Goal: Task Accomplishment & Management: Manage account settings

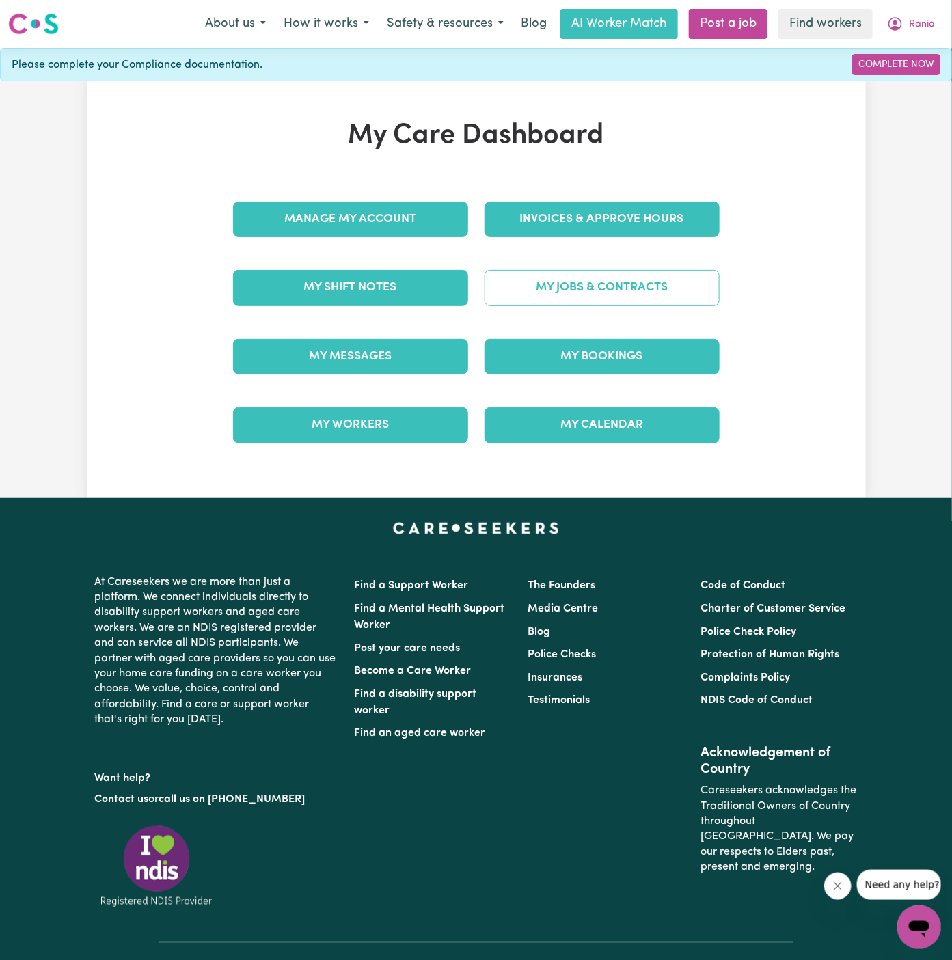
click at [620, 283] on link "My Jobs & Contracts" at bounding box center [602, 288] width 235 height 36
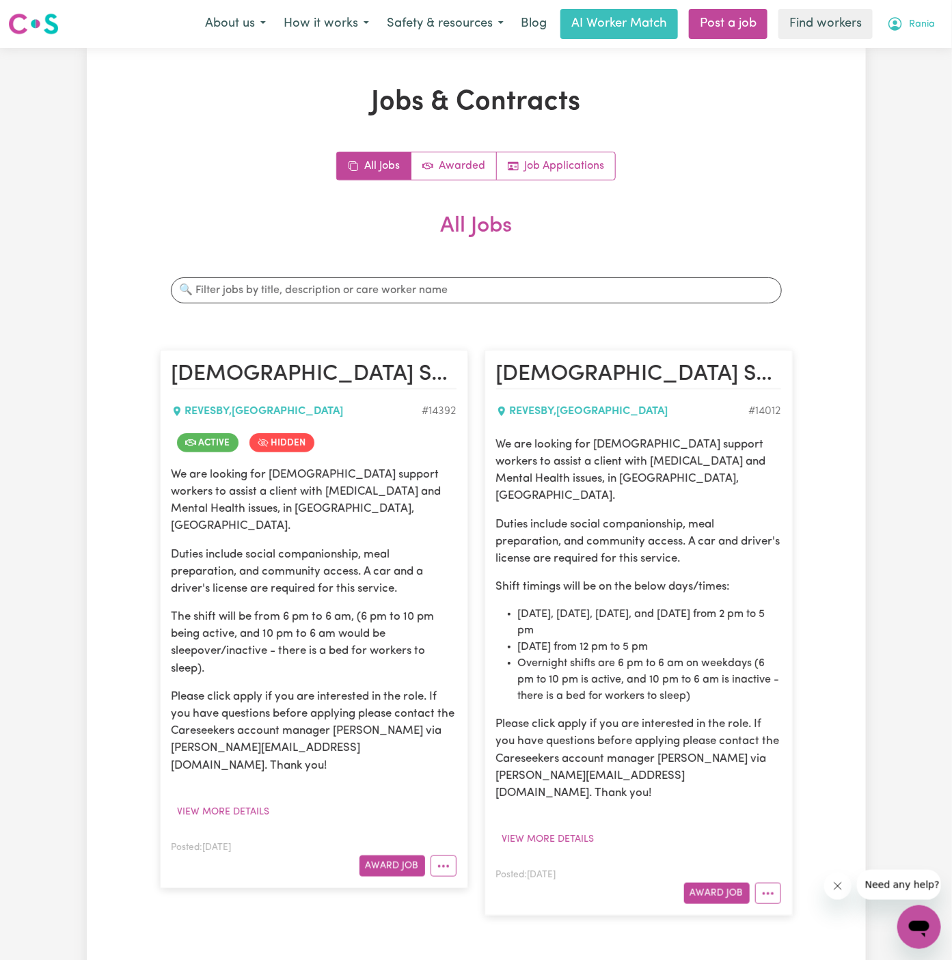
click at [925, 22] on span "Rania" at bounding box center [922, 24] width 26 height 15
click at [925, 42] on link "My Dashboard" at bounding box center [889, 53] width 108 height 26
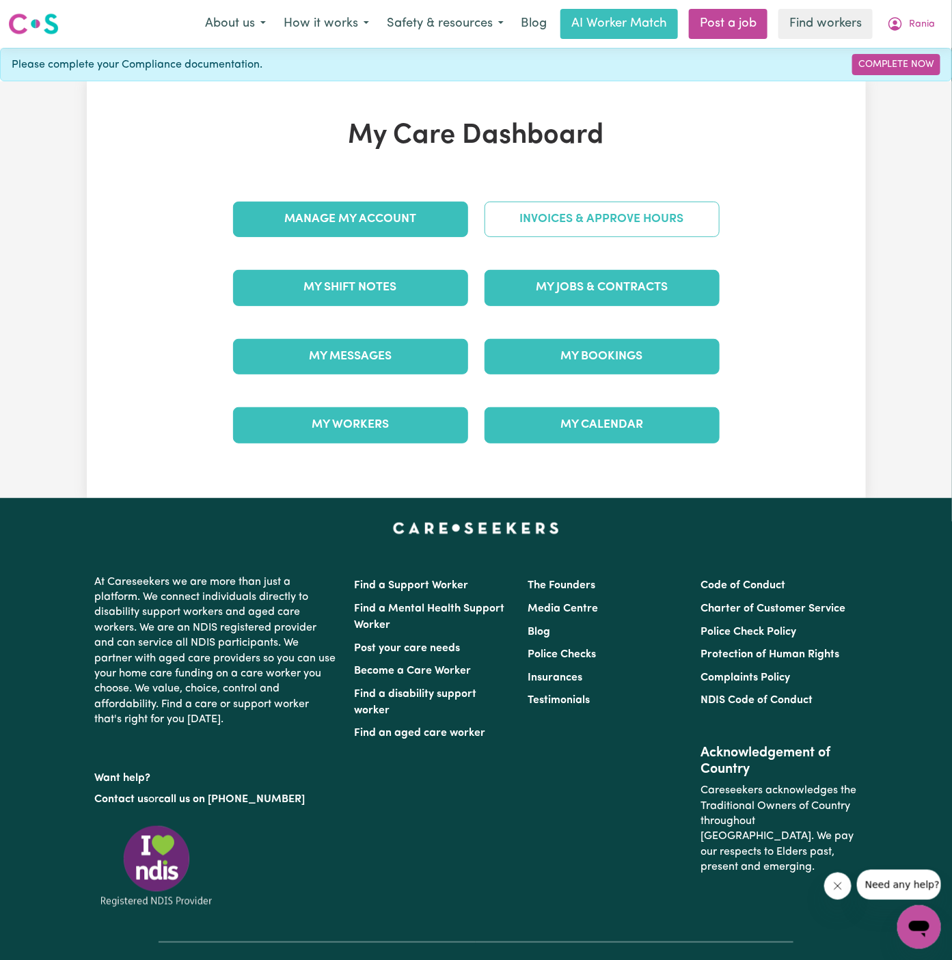
click at [597, 222] on link "Invoices & Approve Hours" at bounding box center [602, 220] width 235 height 36
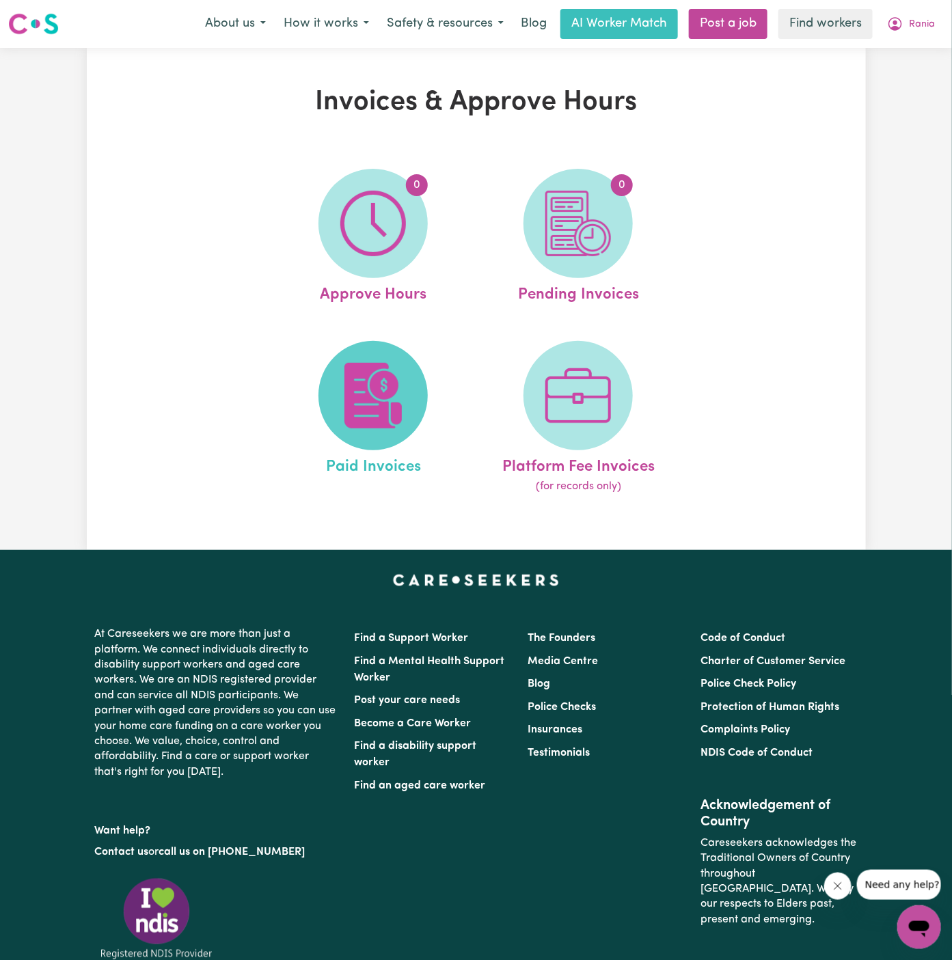
click at [383, 392] on img at bounding box center [373, 396] width 66 height 66
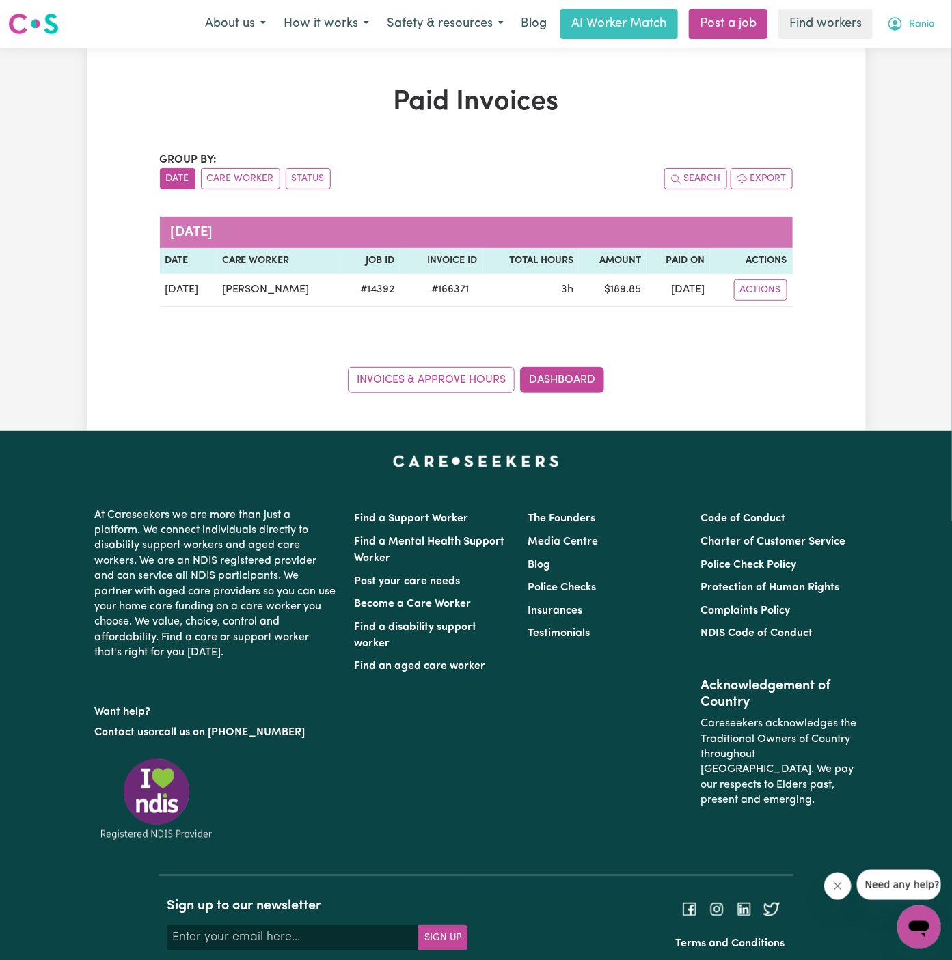
click at [922, 24] on span "Rania" at bounding box center [922, 24] width 26 height 15
click at [899, 72] on link "Logout" at bounding box center [889, 79] width 108 height 26
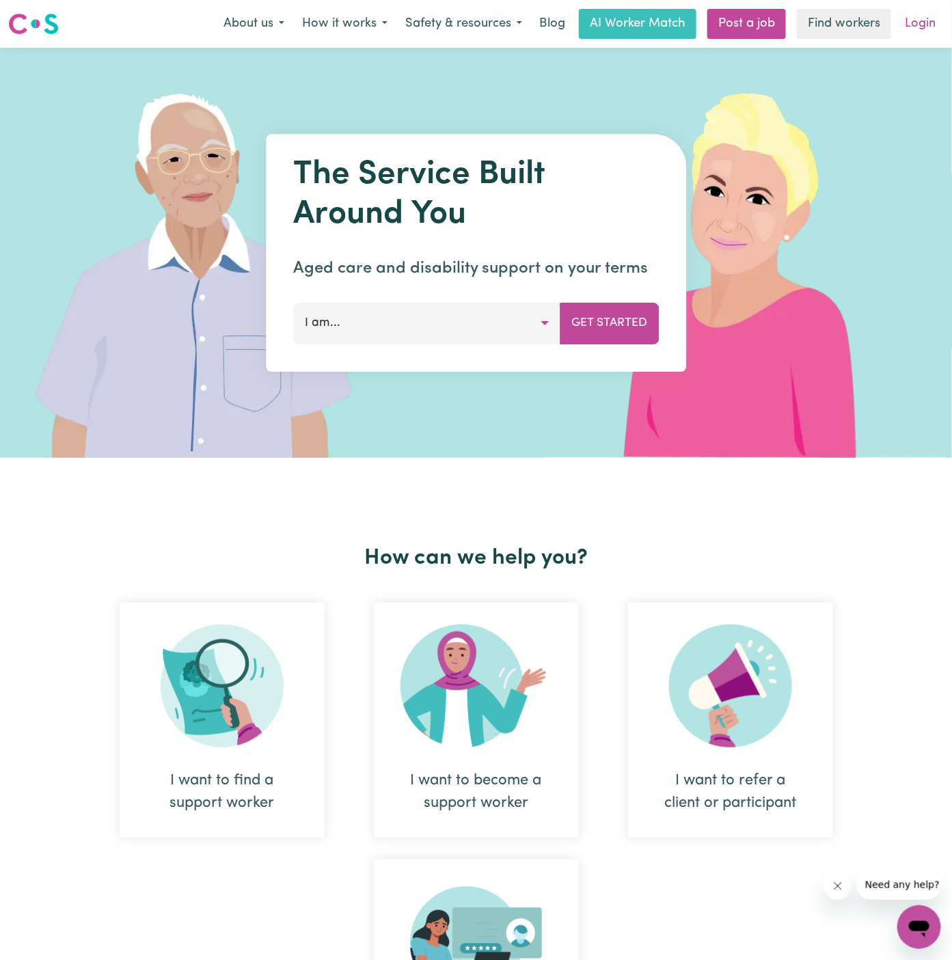
click at [917, 20] on link "Login" at bounding box center [920, 24] width 47 height 30
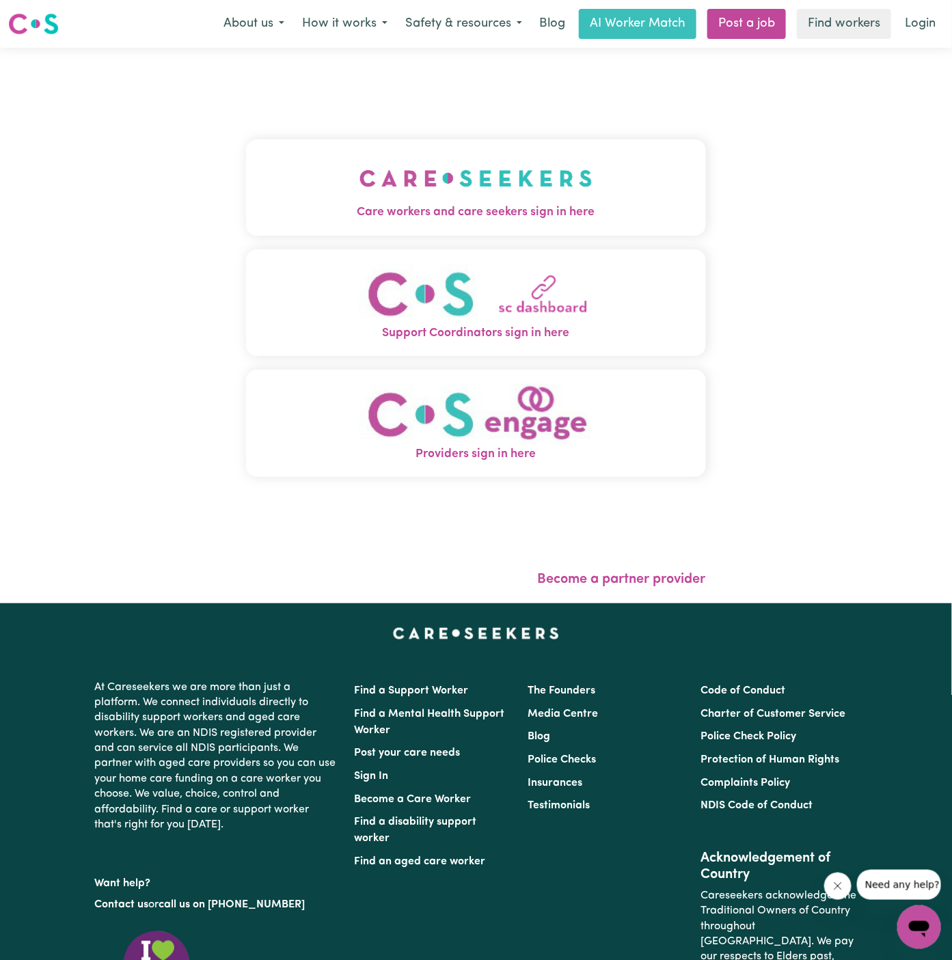
click at [457, 185] on img "Care workers and care seekers sign in here" at bounding box center [476, 178] width 233 height 51
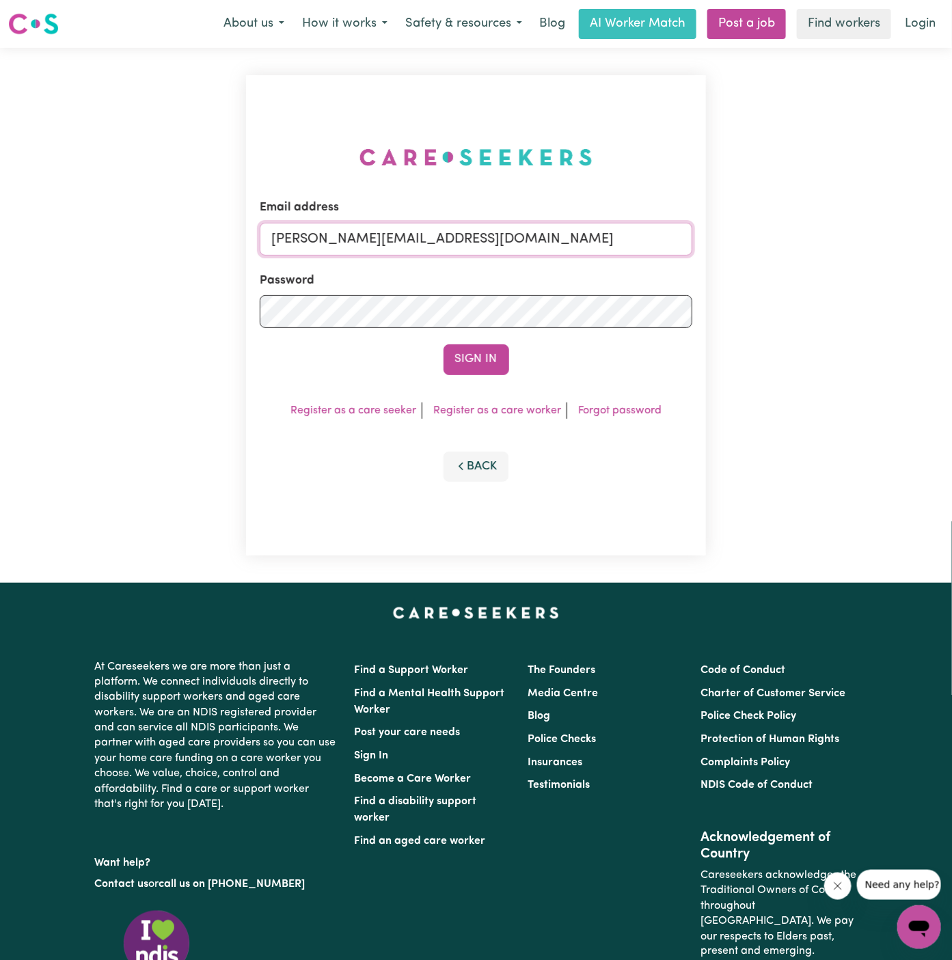
click at [555, 239] on input "[PERSON_NAME][EMAIL_ADDRESS][DOMAIN_NAME]" at bounding box center [476, 239] width 433 height 33
drag, startPoint x: 342, startPoint y: 238, endPoint x: 837, endPoint y: 237, distance: 494.9
click at [837, 237] on div "Email address [EMAIL_ADDRESS][PERSON_NAME][DOMAIN_NAME] Password Sign In Regist…" at bounding box center [476, 315] width 952 height 535
type input "[EMAIL_ADDRESS][DOMAIN_NAME]"
click at [482, 364] on button "Sign In" at bounding box center [477, 360] width 66 height 30
